Goal: Information Seeking & Learning: Learn about a topic

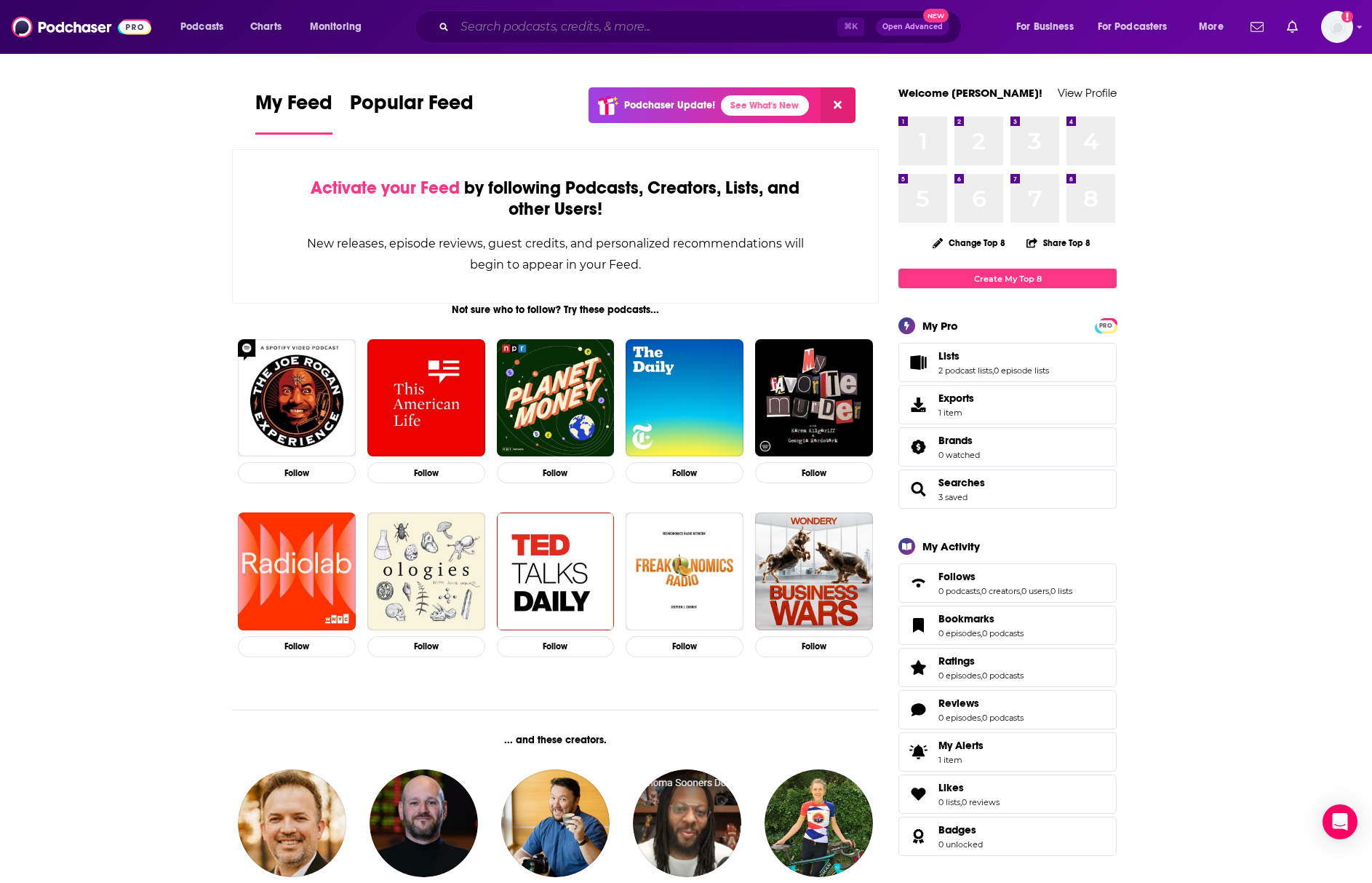
click at [747, 30] on input "Search podcasts, credits, & more..." at bounding box center [646, 27] width 382 height 23
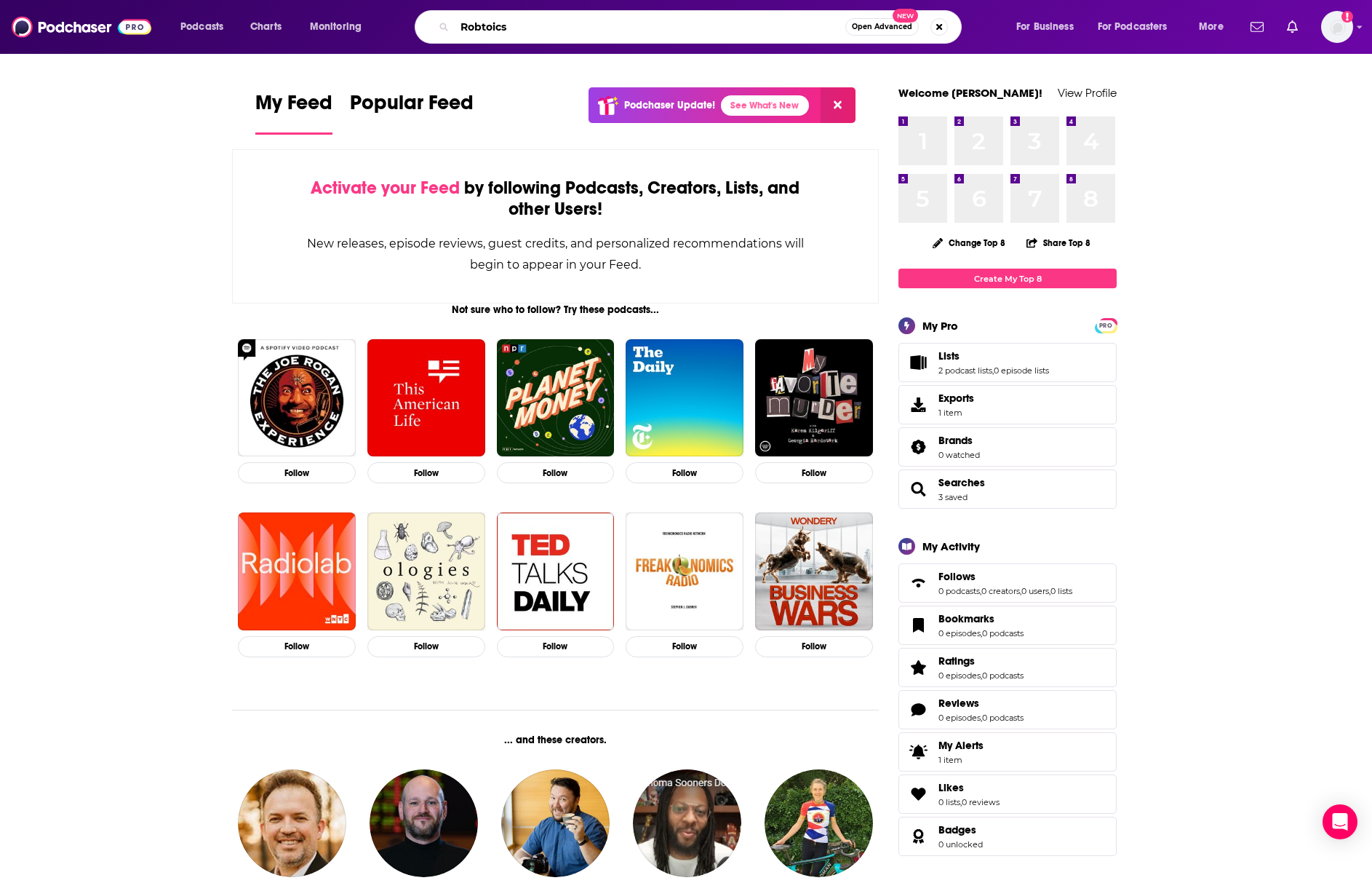
type input "Robtoics"
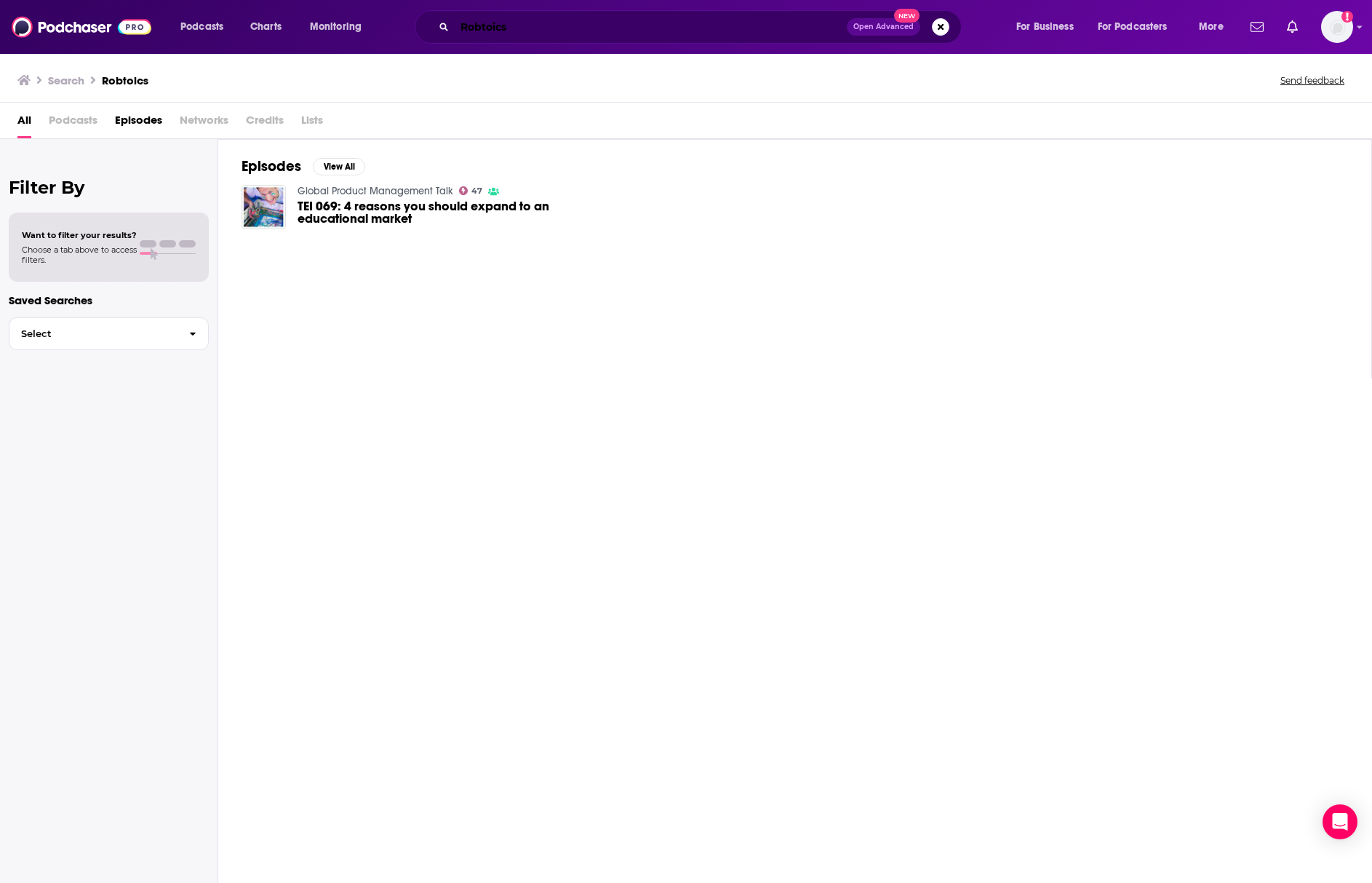
click at [663, 29] on input "Robtoics" at bounding box center [650, 27] width 392 height 23
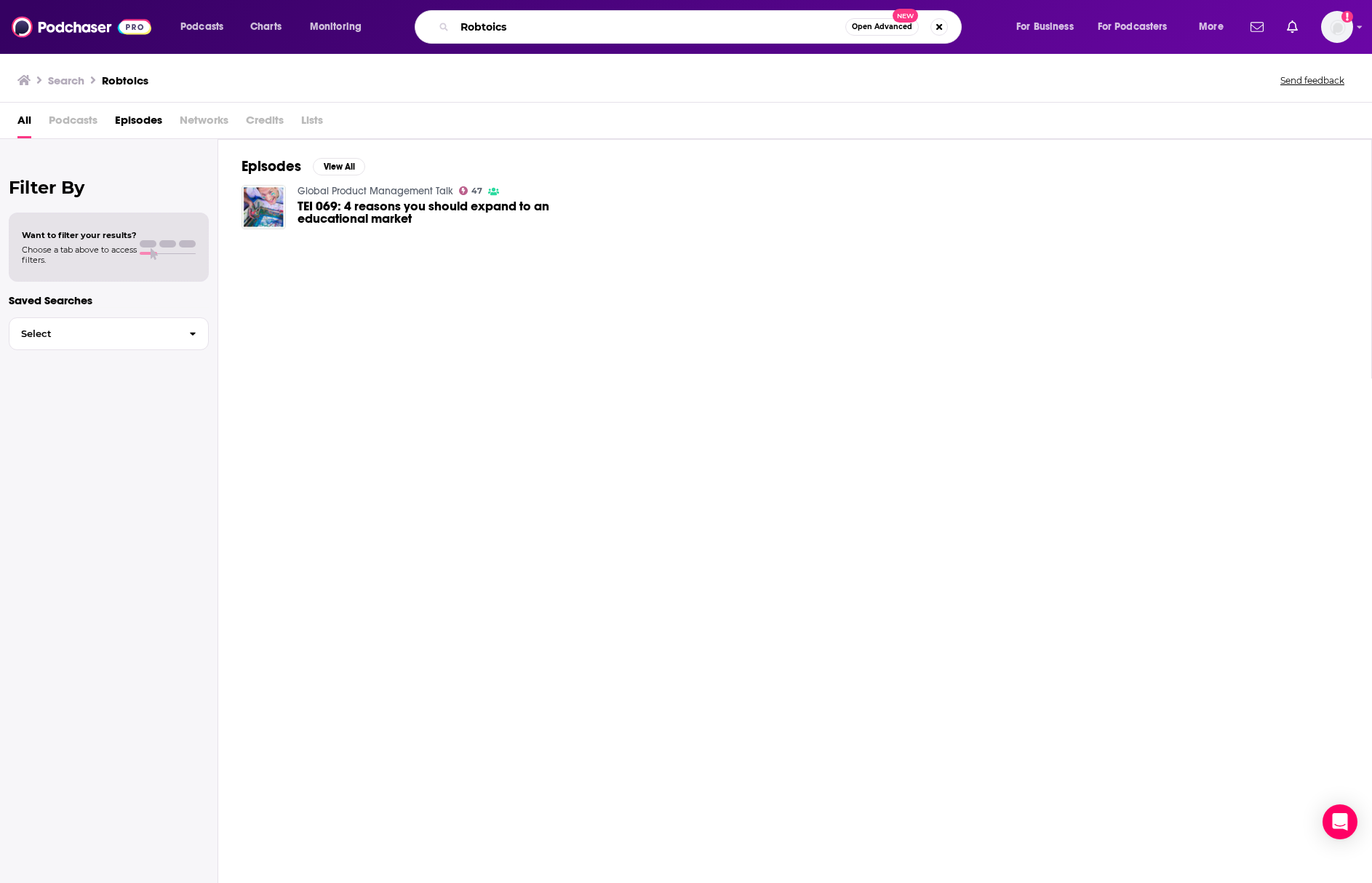
click at [663, 29] on input "Robtoics" at bounding box center [649, 27] width 391 height 23
type input "RObotics"
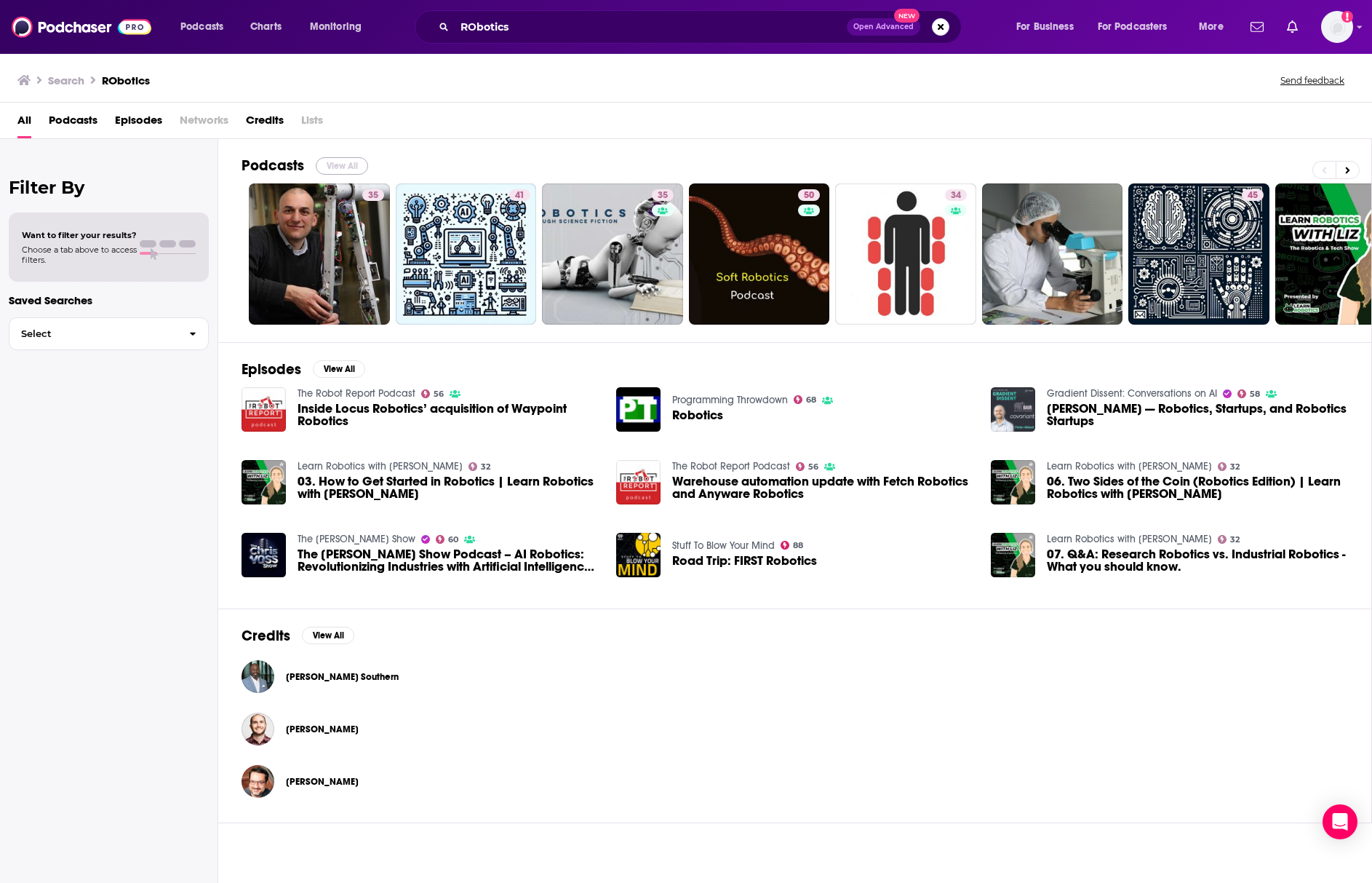
click at [336, 163] on button "View All" at bounding box center [341, 166] width 52 height 17
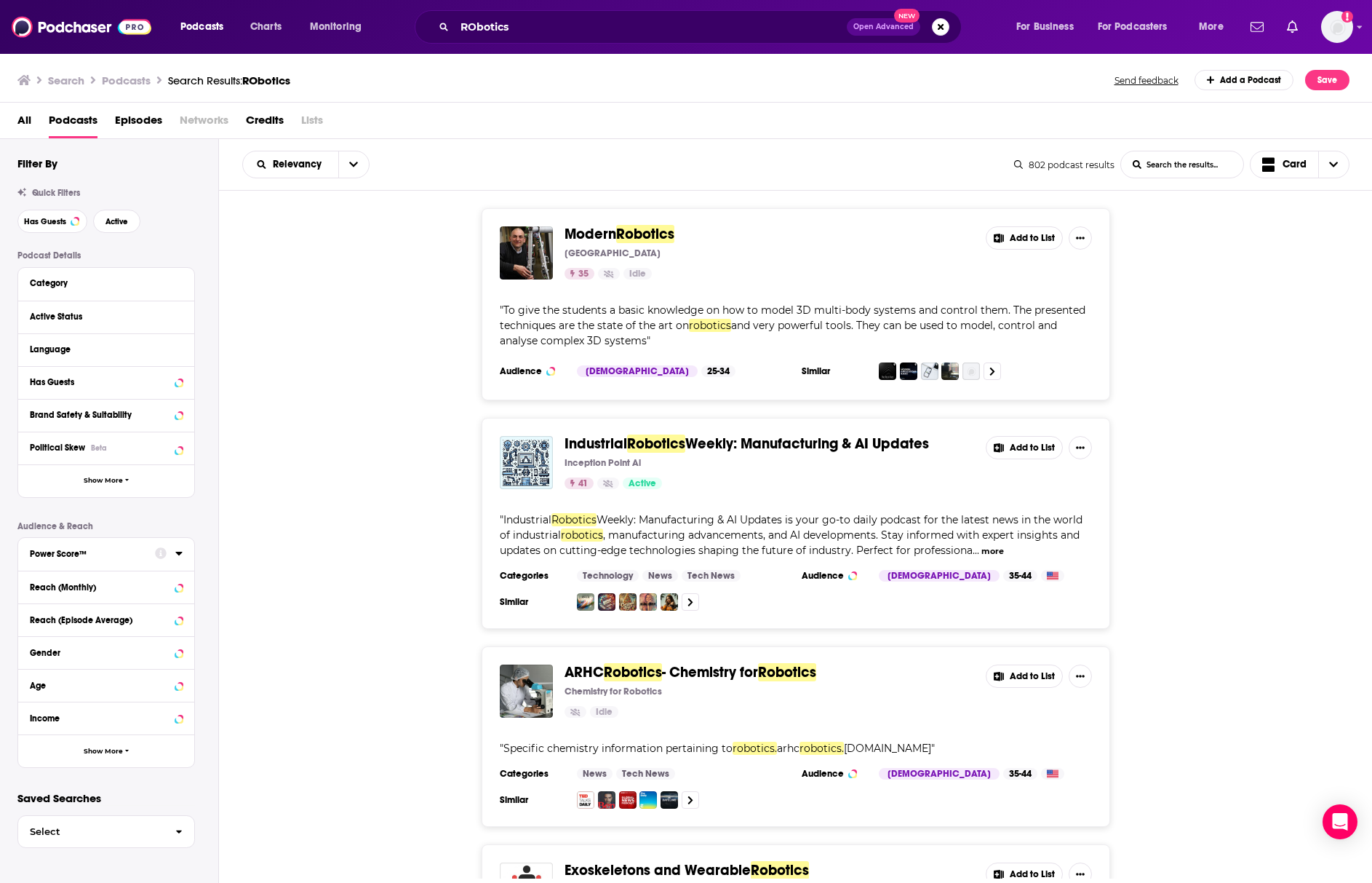
click at [106, 553] on div "Power Score™" at bounding box center [87, 553] width 116 height 10
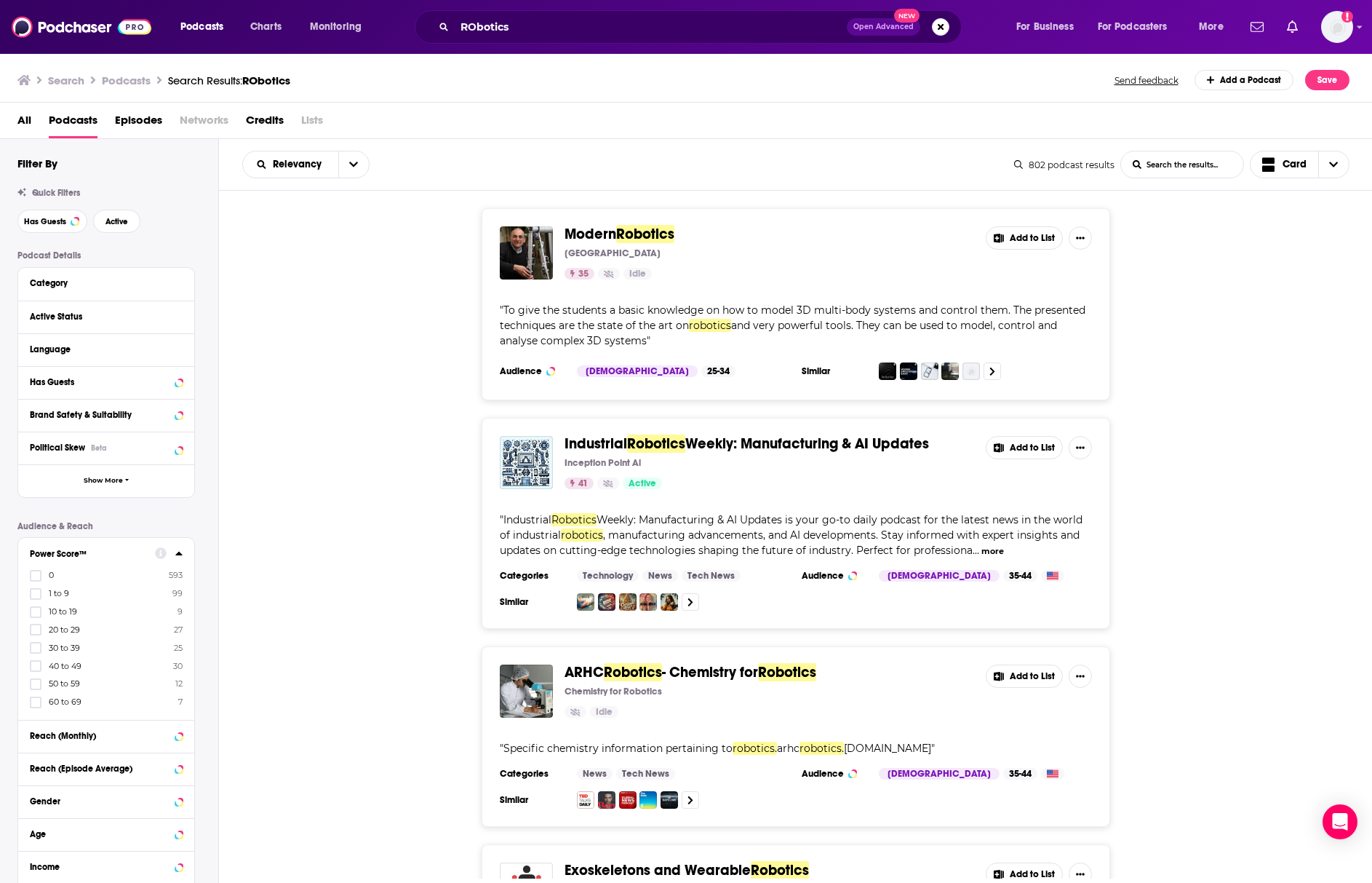
click at [123, 553] on div "Power Score™" at bounding box center [87, 553] width 116 height 10
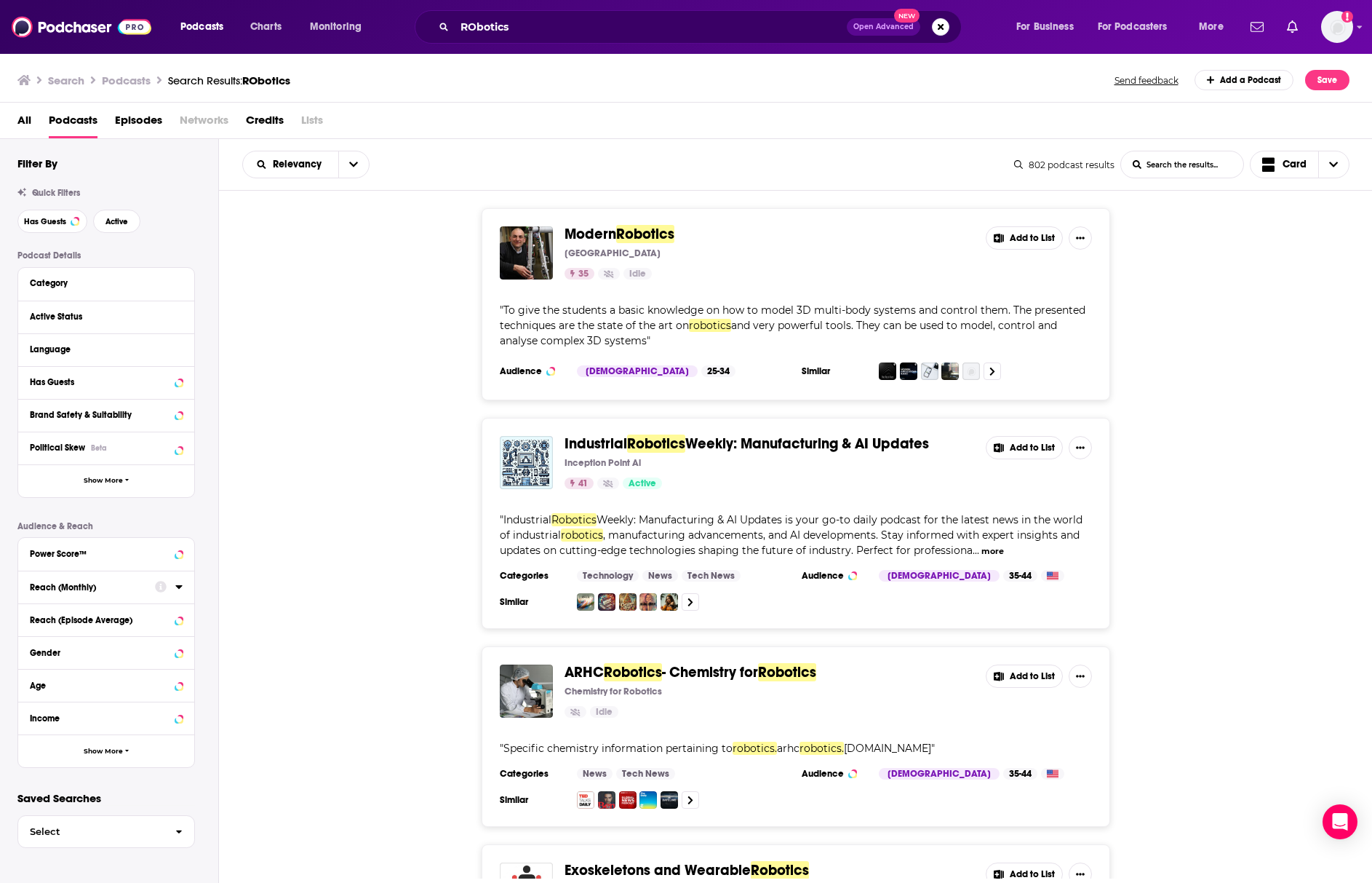
click at [110, 590] on div "Reach (Monthly)" at bounding box center [87, 587] width 116 height 10
click at [129, 582] on div "Reach (Monthly)" at bounding box center [87, 587] width 116 height 10
click at [92, 555] on div "Power Score™" at bounding box center [87, 553] width 116 height 10
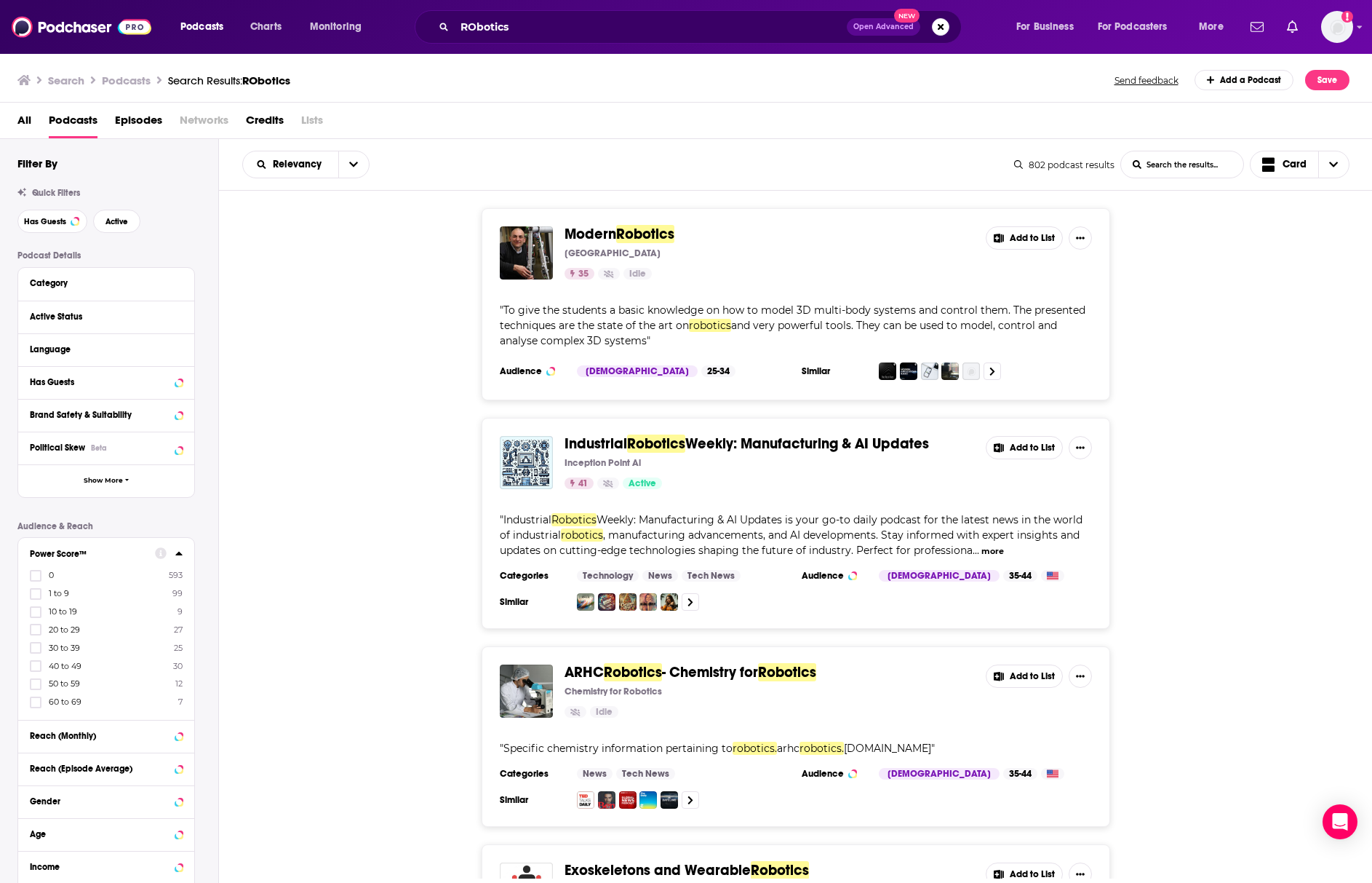
click at [62, 697] on span "60 to 69" at bounding box center [65, 701] width 33 height 10
click at [36, 707] on input "multiSelectOption-60-7" at bounding box center [36, 707] width 0 height 0
click at [127, 853] on button "View 7 Results" at bounding box center [109, 851] width 204 height 33
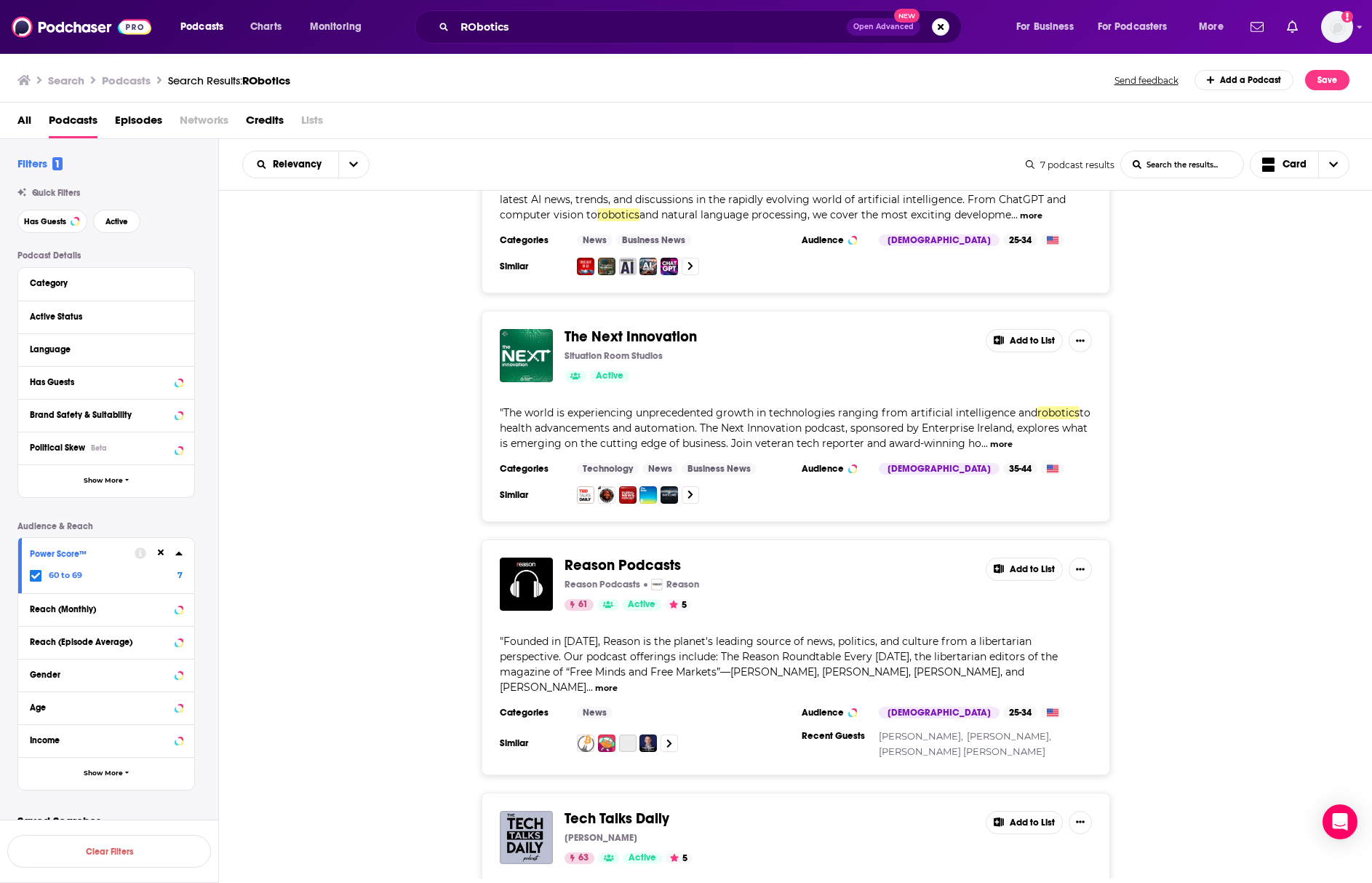
scroll to position [824, 0]
